Goal: Transaction & Acquisition: Purchase product/service

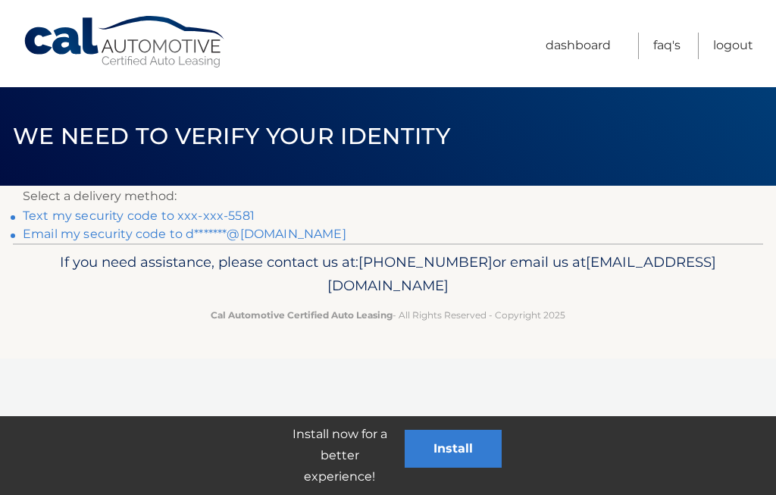
click at [213, 211] on link "Text my security code to xxx-xxx-5581" at bounding box center [139, 215] width 232 height 14
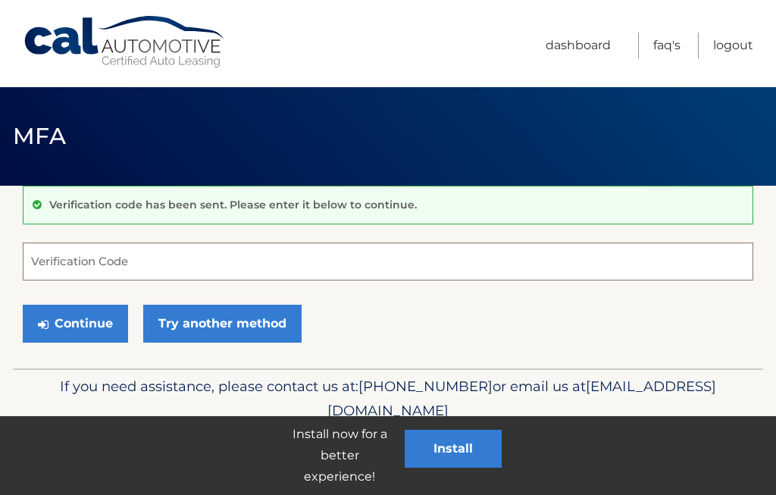
click at [265, 251] on input "Verification Code" at bounding box center [388, 262] width 731 height 38
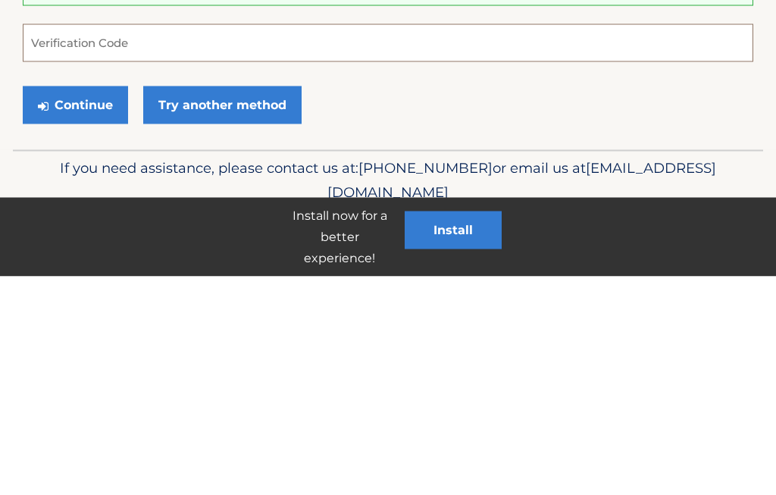
click at [164, 243] on input "Verification Code" at bounding box center [388, 262] width 731 height 38
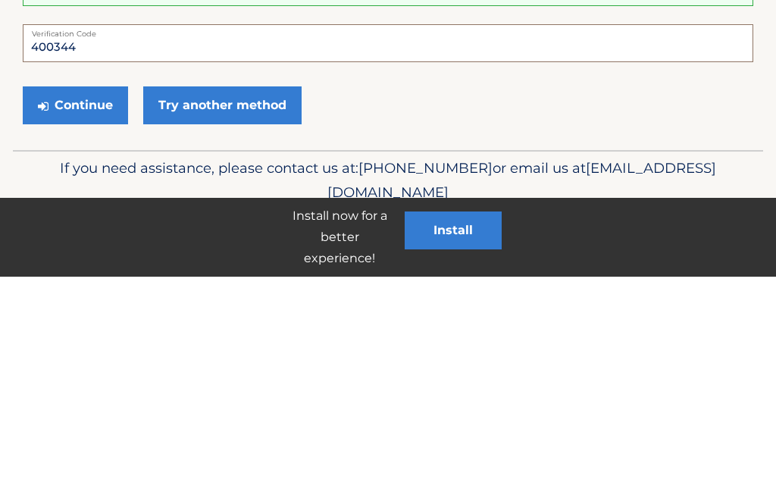
type input "400344"
click at [75, 305] on button "Continue" at bounding box center [75, 324] width 105 height 38
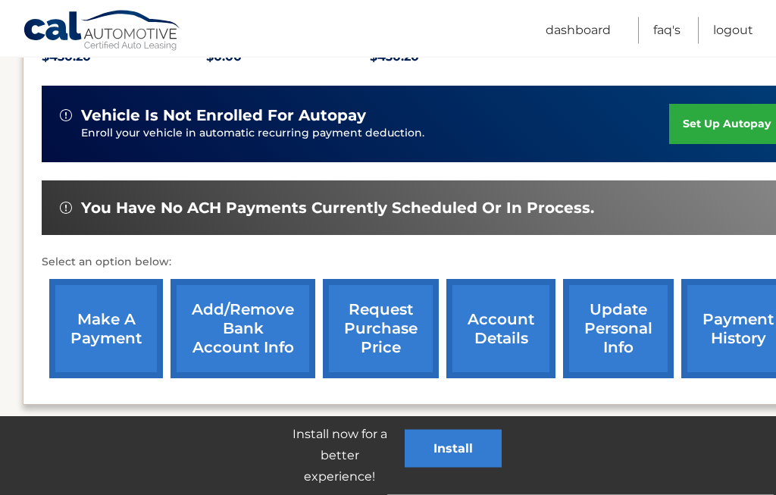
scroll to position [367, 0]
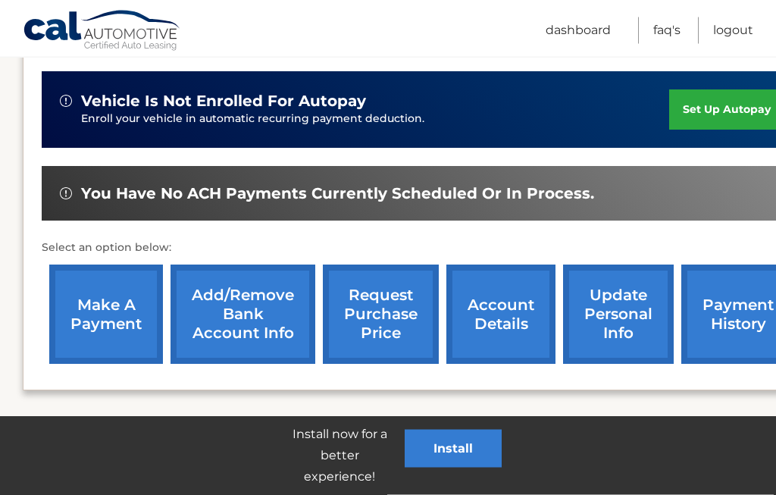
click at [121, 308] on link "make a payment" at bounding box center [106, 314] width 114 height 99
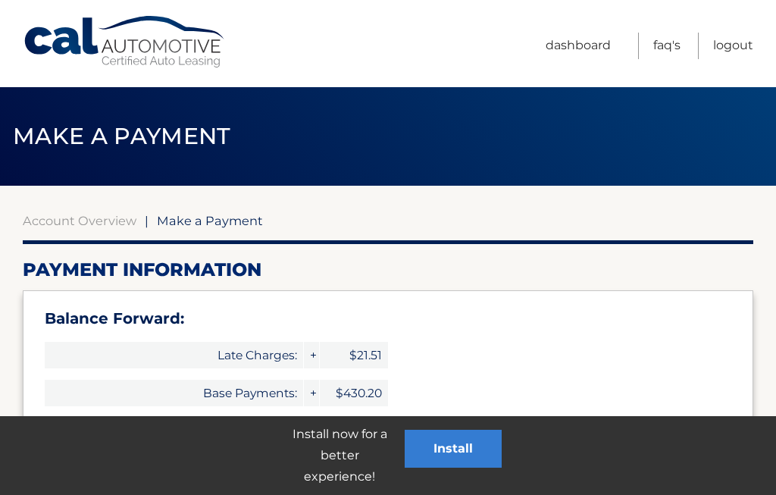
select select "Y2UwZTU4OGMtZGE3My00MjMzLTg0NTMtNDY0NTc5Y2NmYzI1"
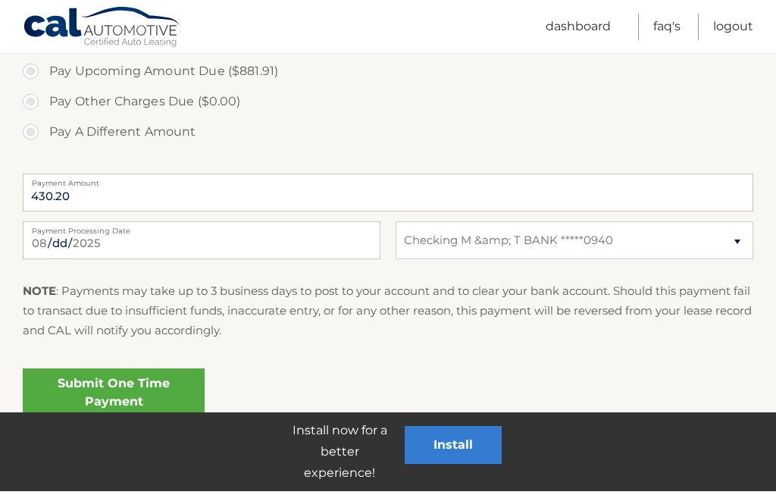
scroll to position [685, 0]
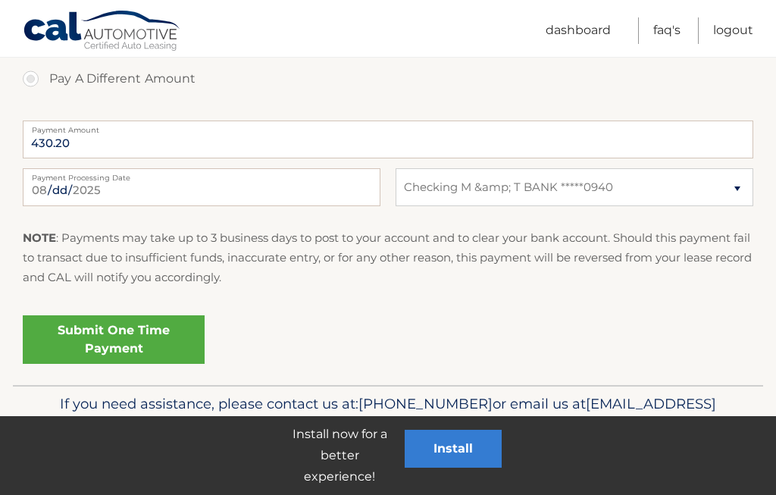
click at [133, 340] on link "Submit One Time Payment" at bounding box center [114, 339] width 182 height 49
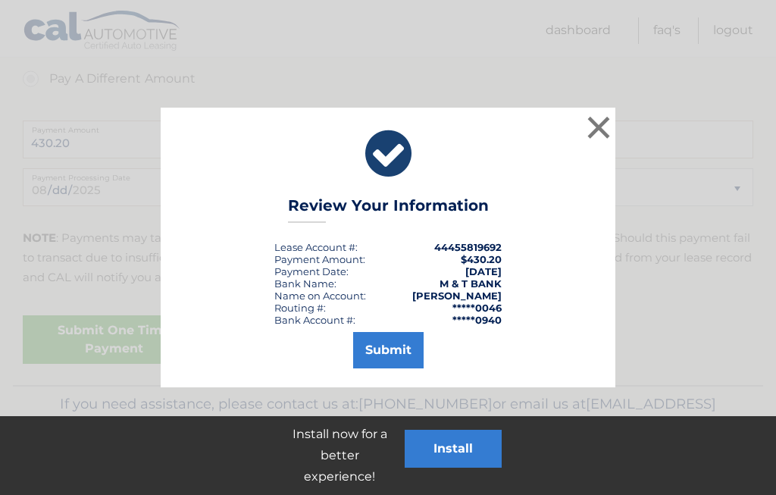
click at [404, 352] on button "Submit" at bounding box center [388, 350] width 70 height 36
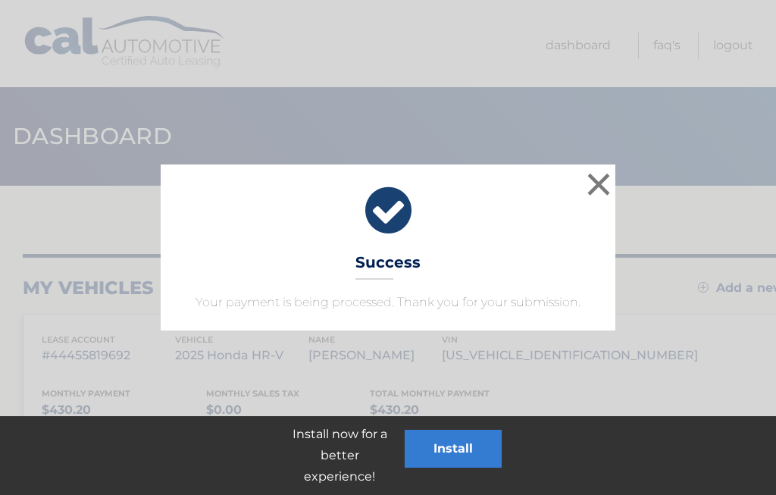
click at [604, 177] on button "×" at bounding box center [599, 184] width 30 height 30
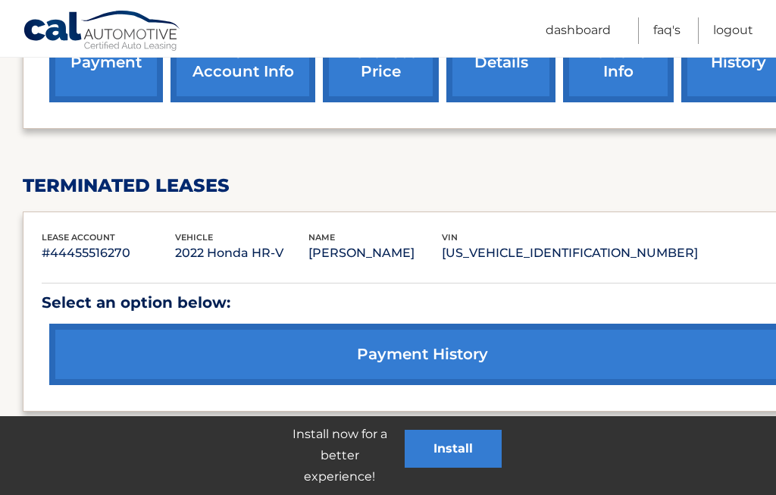
scroll to position [715, 0]
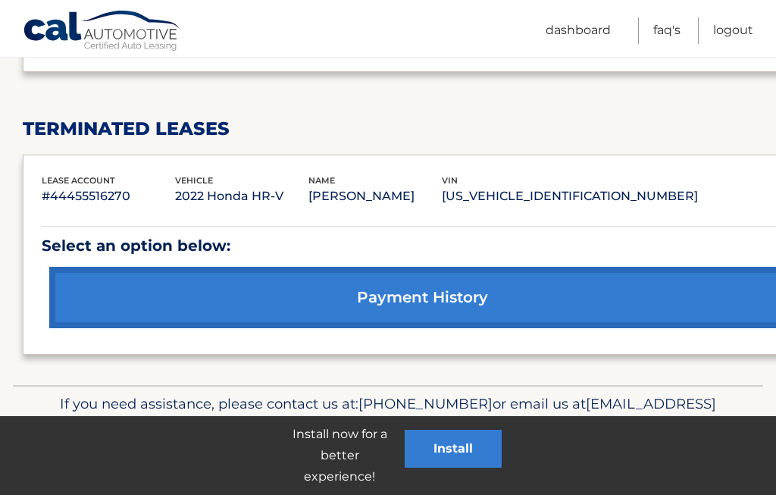
click at [445, 294] on link "payment history" at bounding box center [422, 297] width 746 height 61
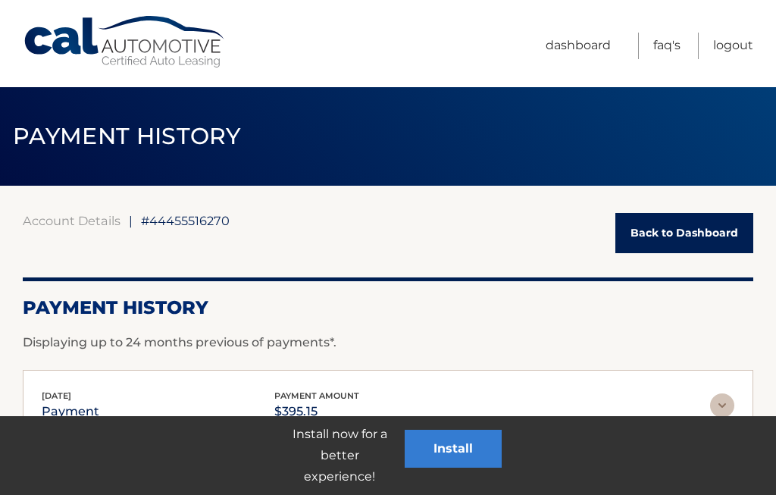
click at [580, 52] on link "Dashboard" at bounding box center [578, 46] width 65 height 27
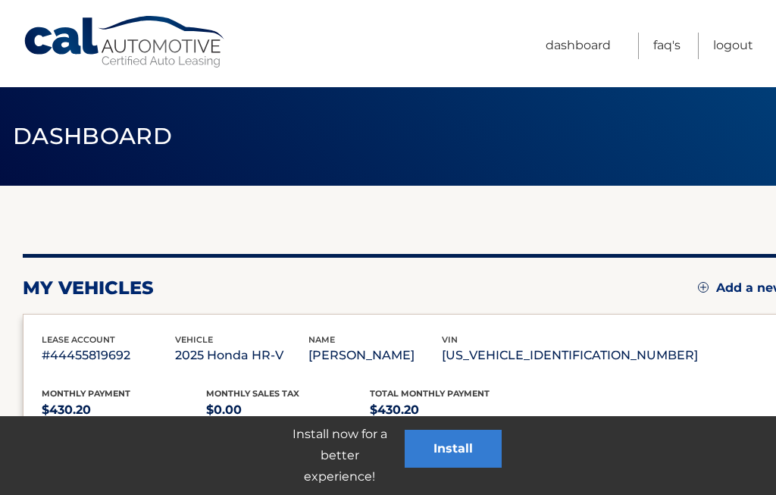
click at [742, 45] on link "Logout" at bounding box center [733, 46] width 40 height 27
